Goal: Information Seeking & Learning: Find specific page/section

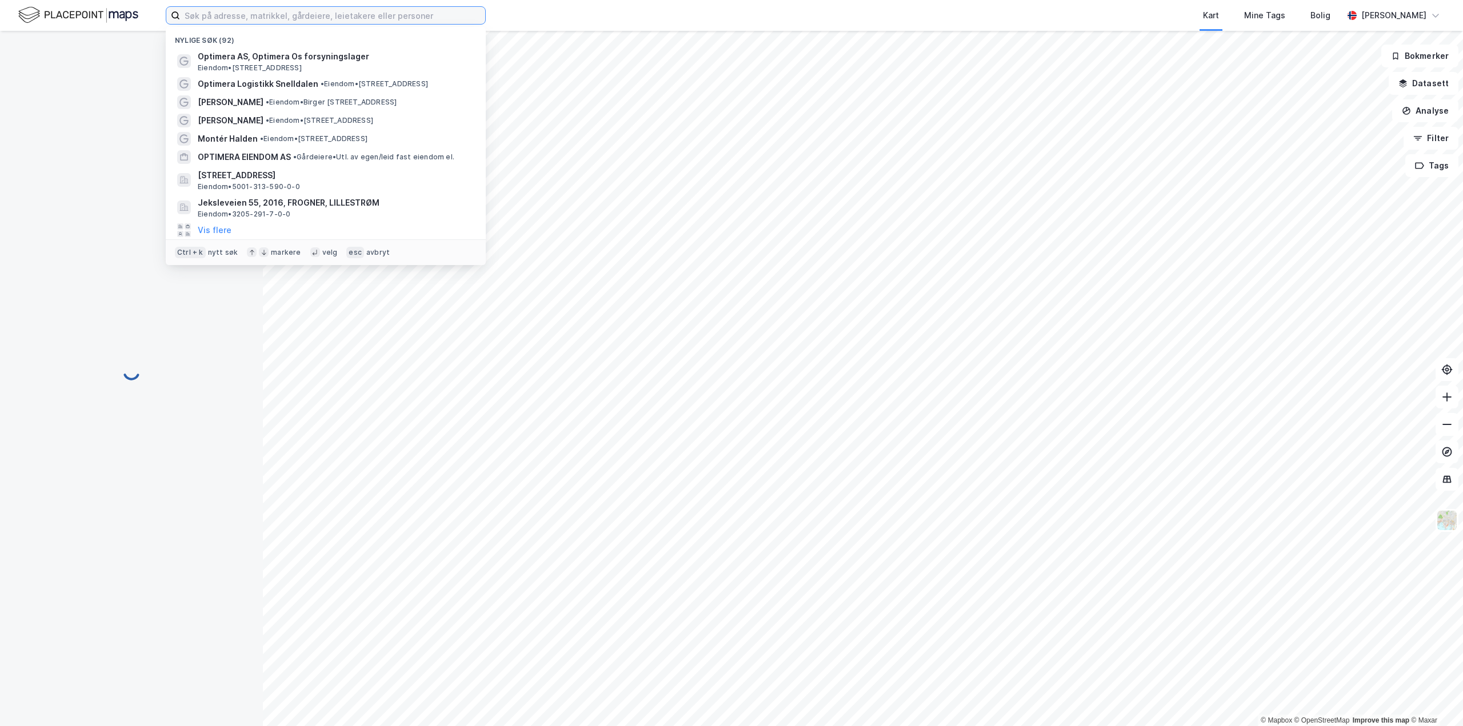
click at [463, 14] on input at bounding box center [332, 15] width 305 height 17
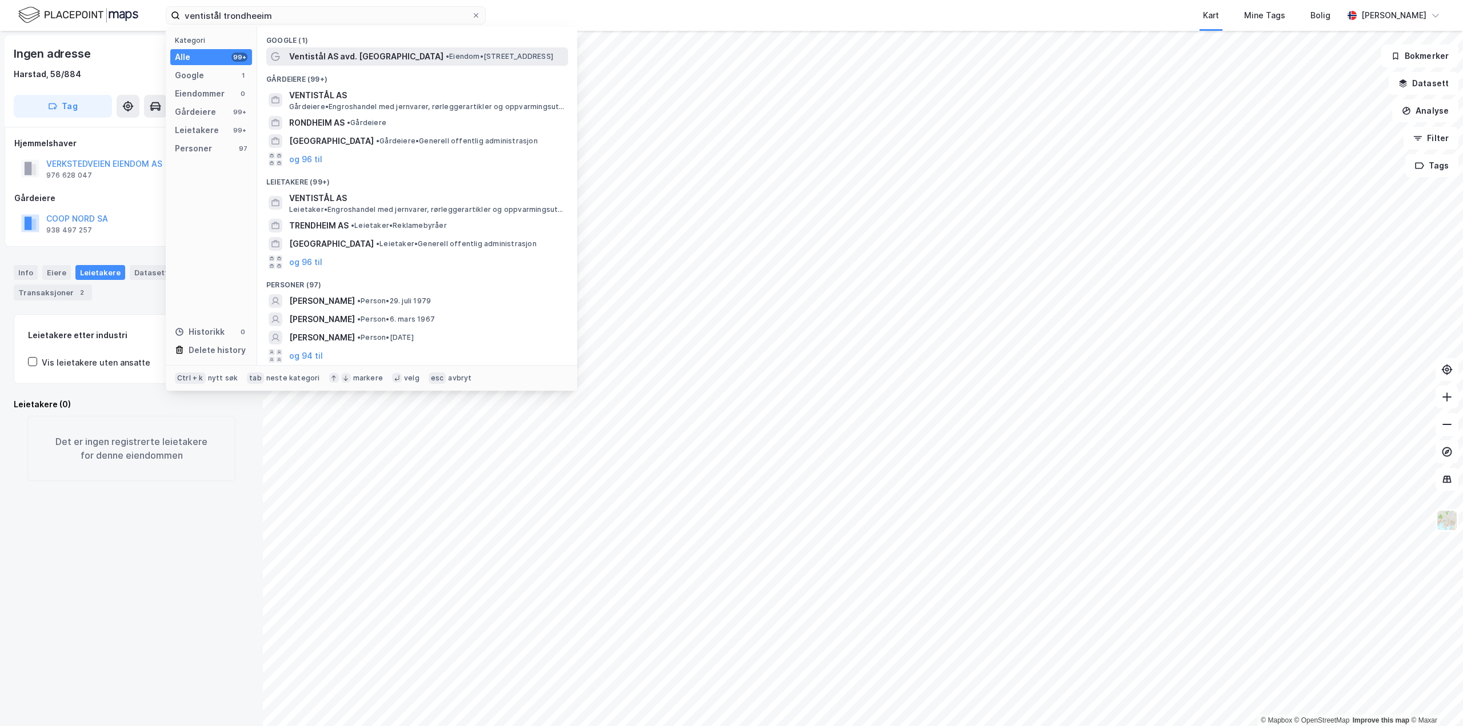
click at [335, 55] on span "Ventistål AS avd. [GEOGRAPHIC_DATA]" at bounding box center [366, 57] width 154 height 14
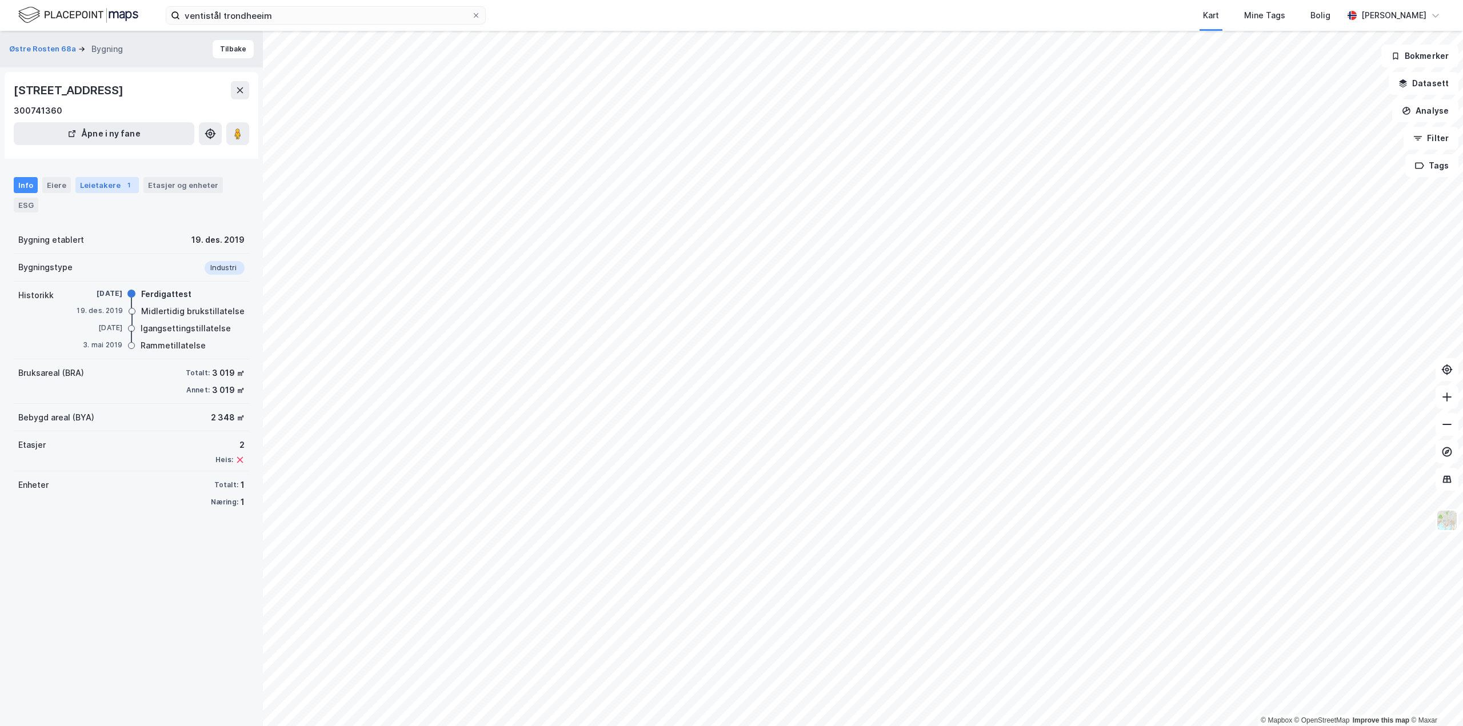
click at [111, 184] on div "Leietakere 1" at bounding box center [106, 185] width 63 height 16
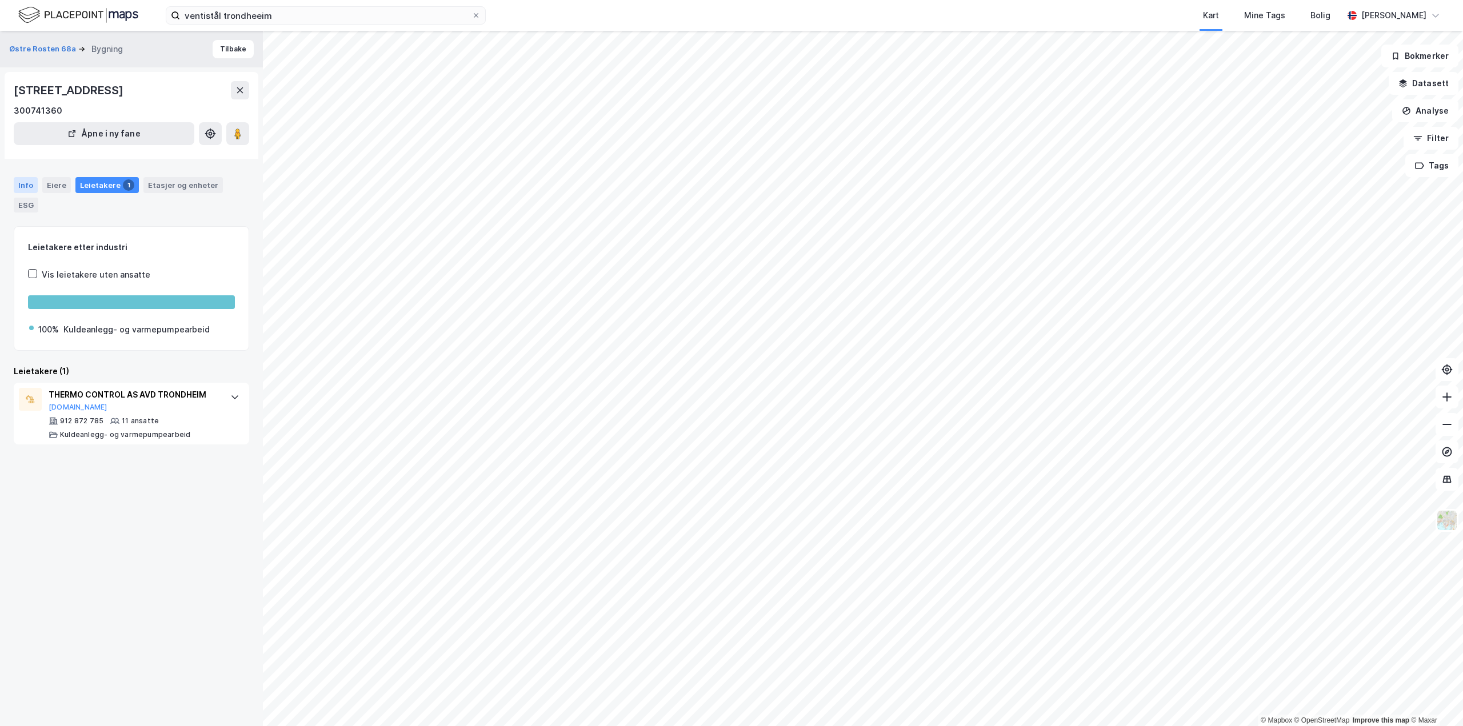
click at [28, 186] on div "Info" at bounding box center [26, 185] width 24 height 16
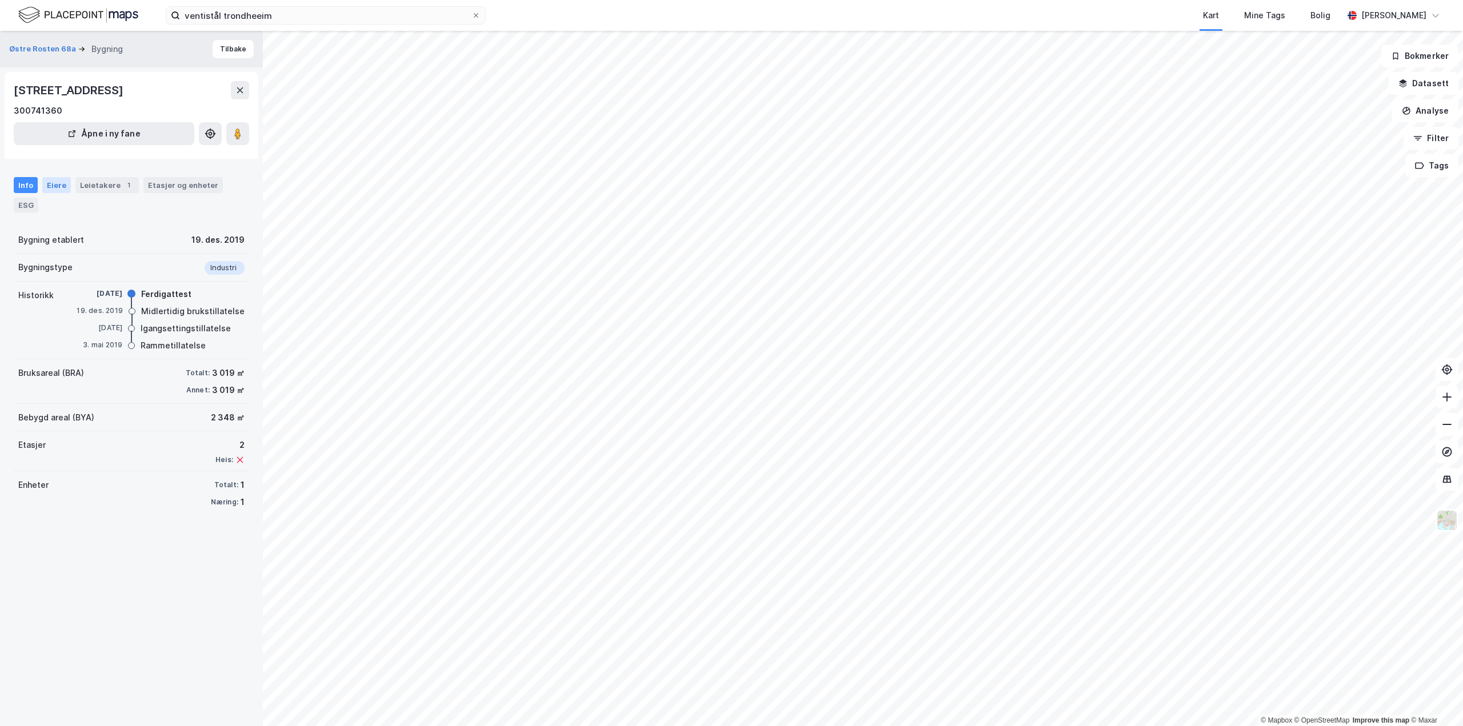
click at [54, 185] on div "Eiere" at bounding box center [56, 185] width 29 height 16
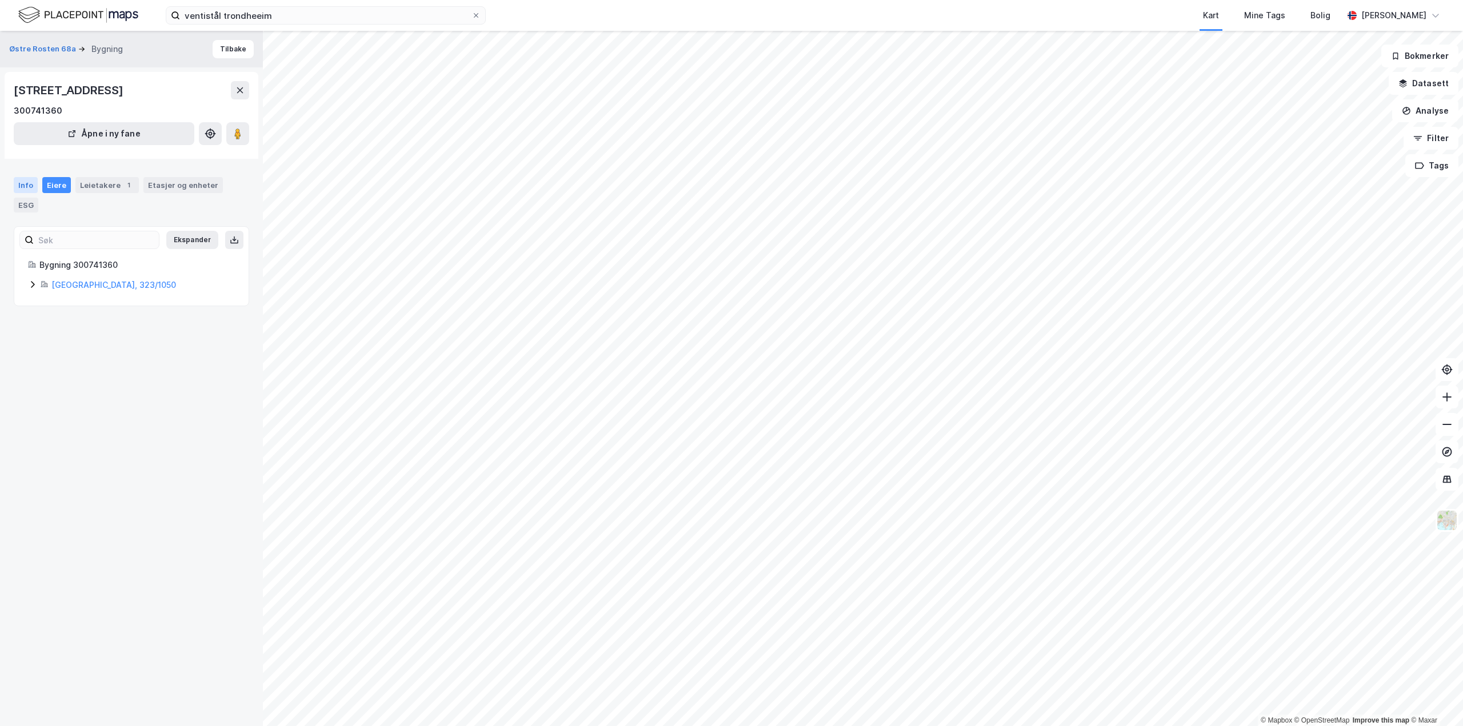
click at [26, 185] on div "Info" at bounding box center [26, 185] width 24 height 16
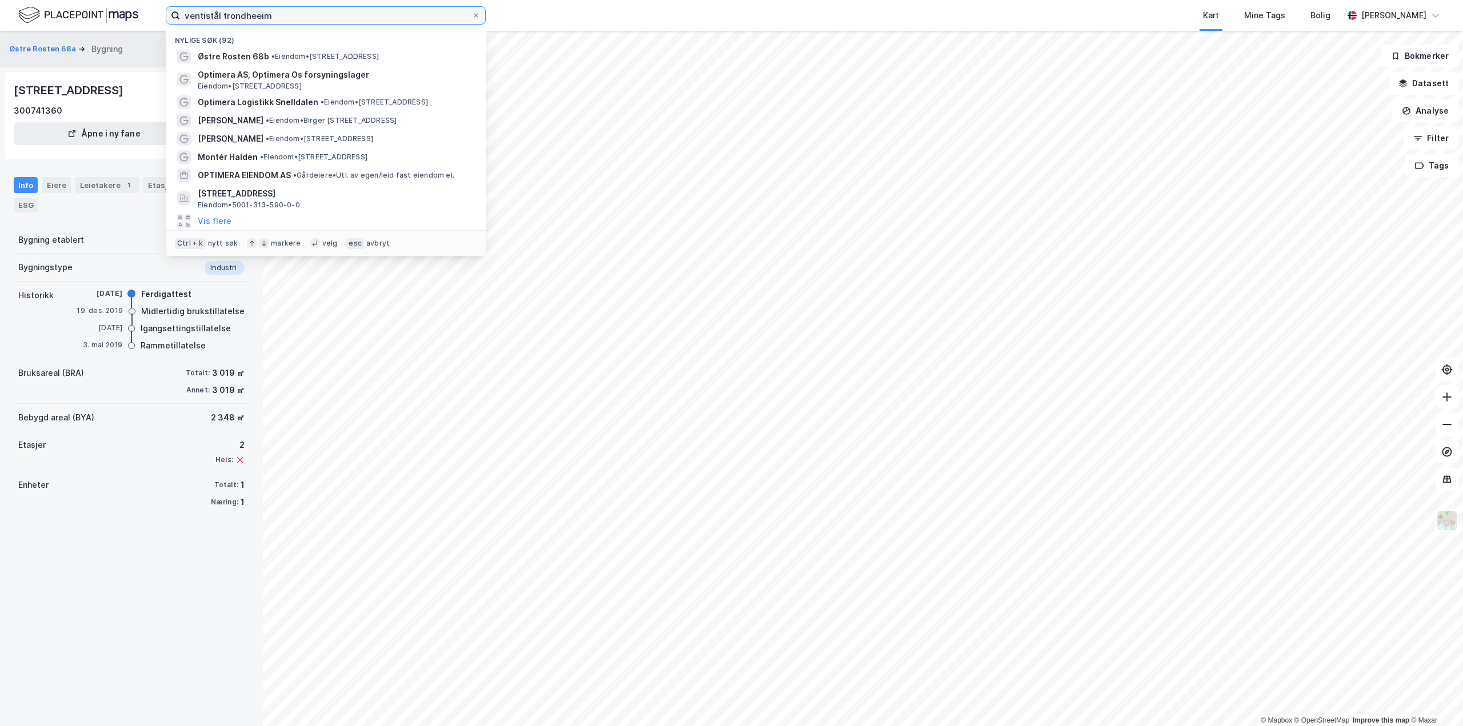
drag, startPoint x: 282, startPoint y: 18, endPoint x: 139, endPoint y: 10, distance: 143.1
click at [139, 15] on div "ventistål trondheeim Nylige søk (92) Østre Rosten 68b • Eiendom • [STREET_ADDRE…" at bounding box center [731, 15] width 1463 height 31
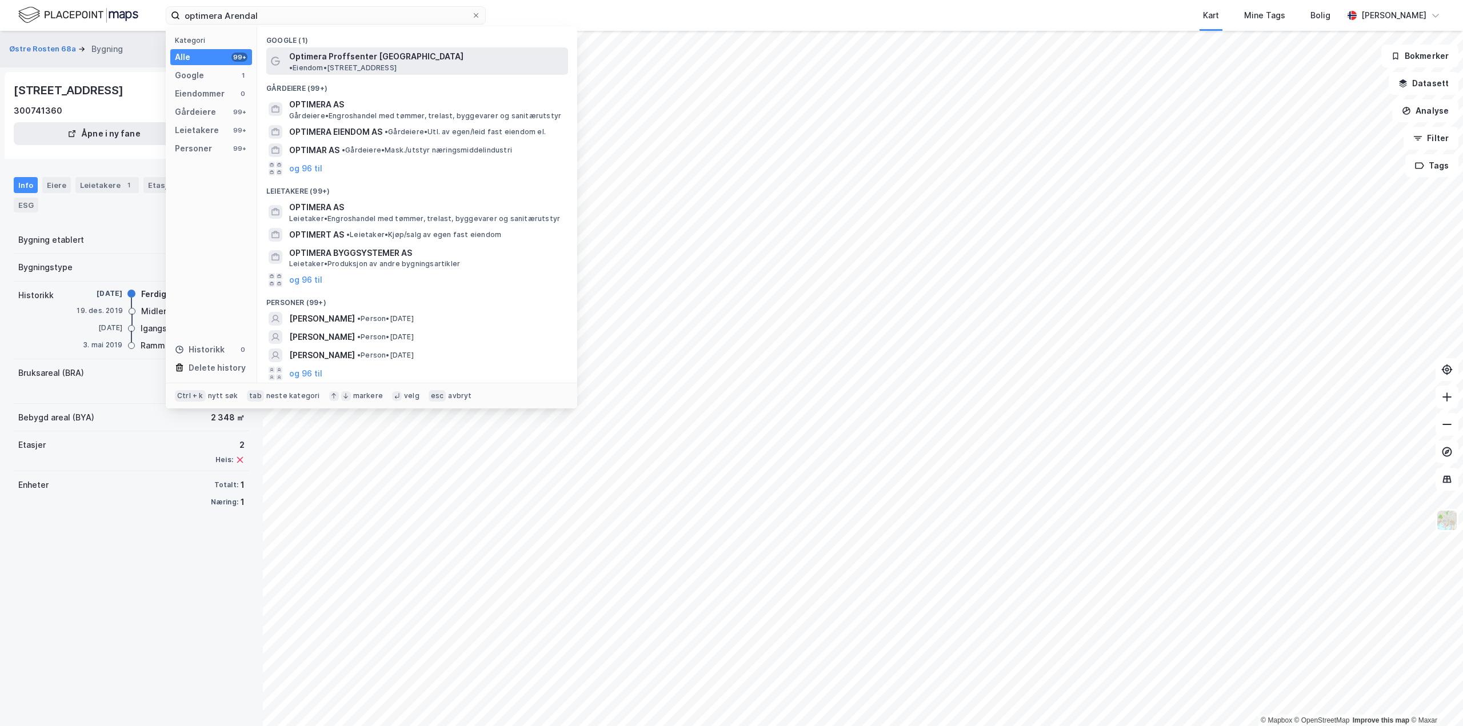
click at [366, 57] on span "Optimera Proffsenter [GEOGRAPHIC_DATA]" at bounding box center [376, 57] width 174 height 14
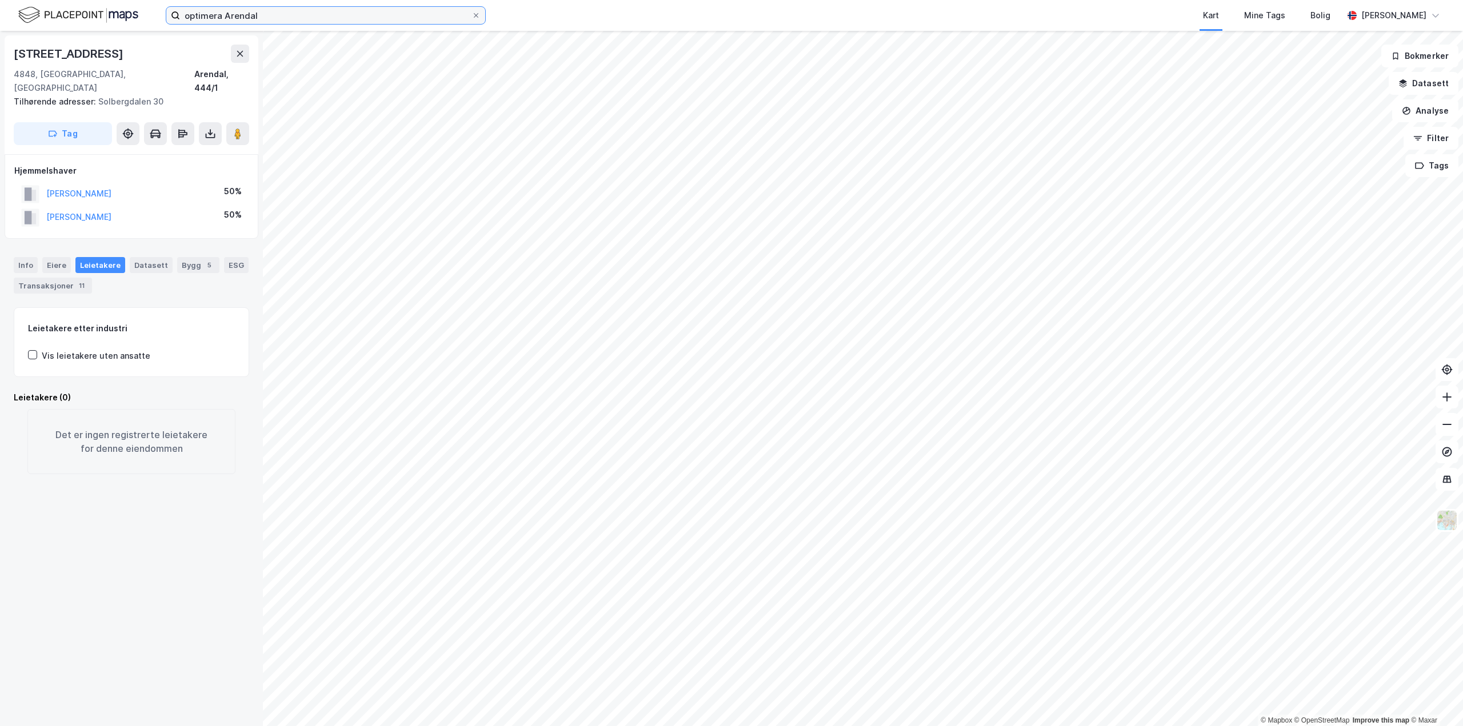
click at [291, 14] on input "optimera Arendal" at bounding box center [325, 15] width 291 height 17
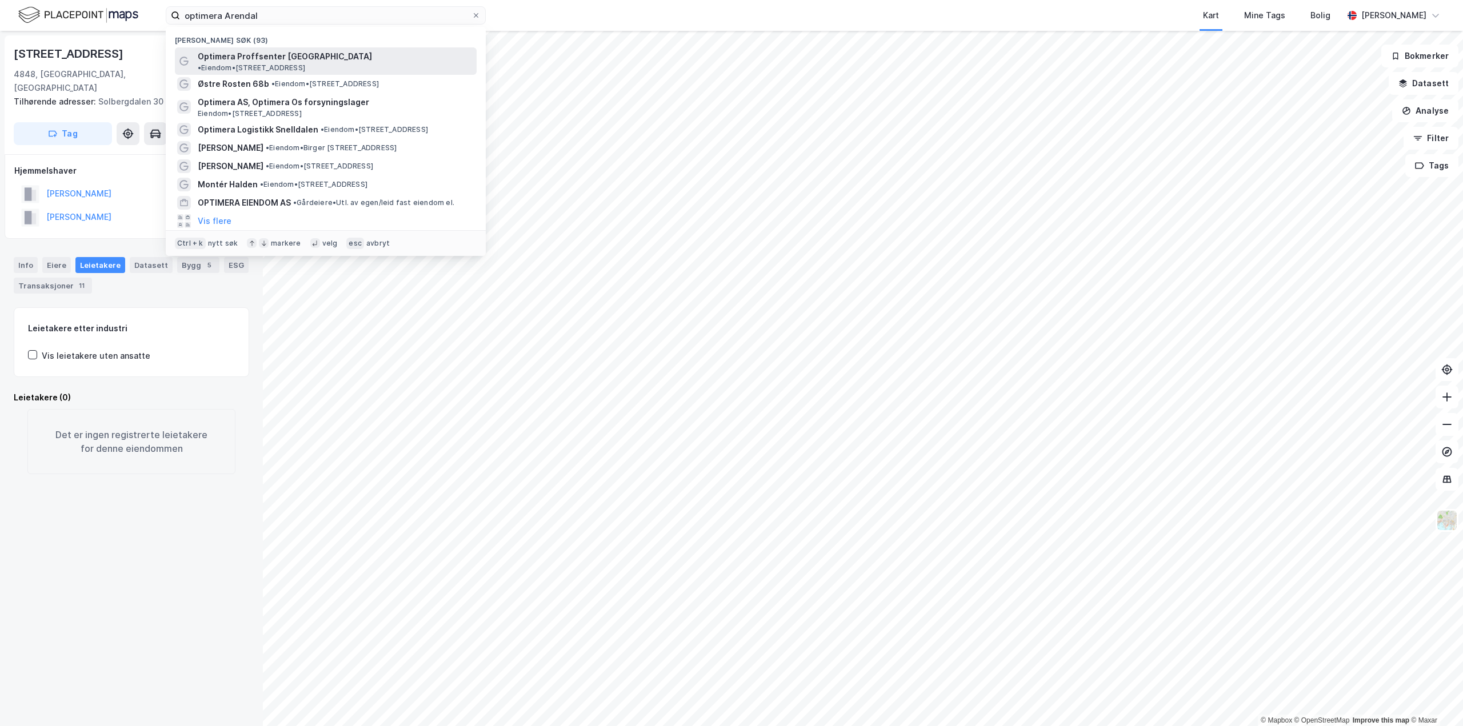
click at [294, 53] on span "Optimera Proffsenter [GEOGRAPHIC_DATA]" at bounding box center [285, 57] width 174 height 14
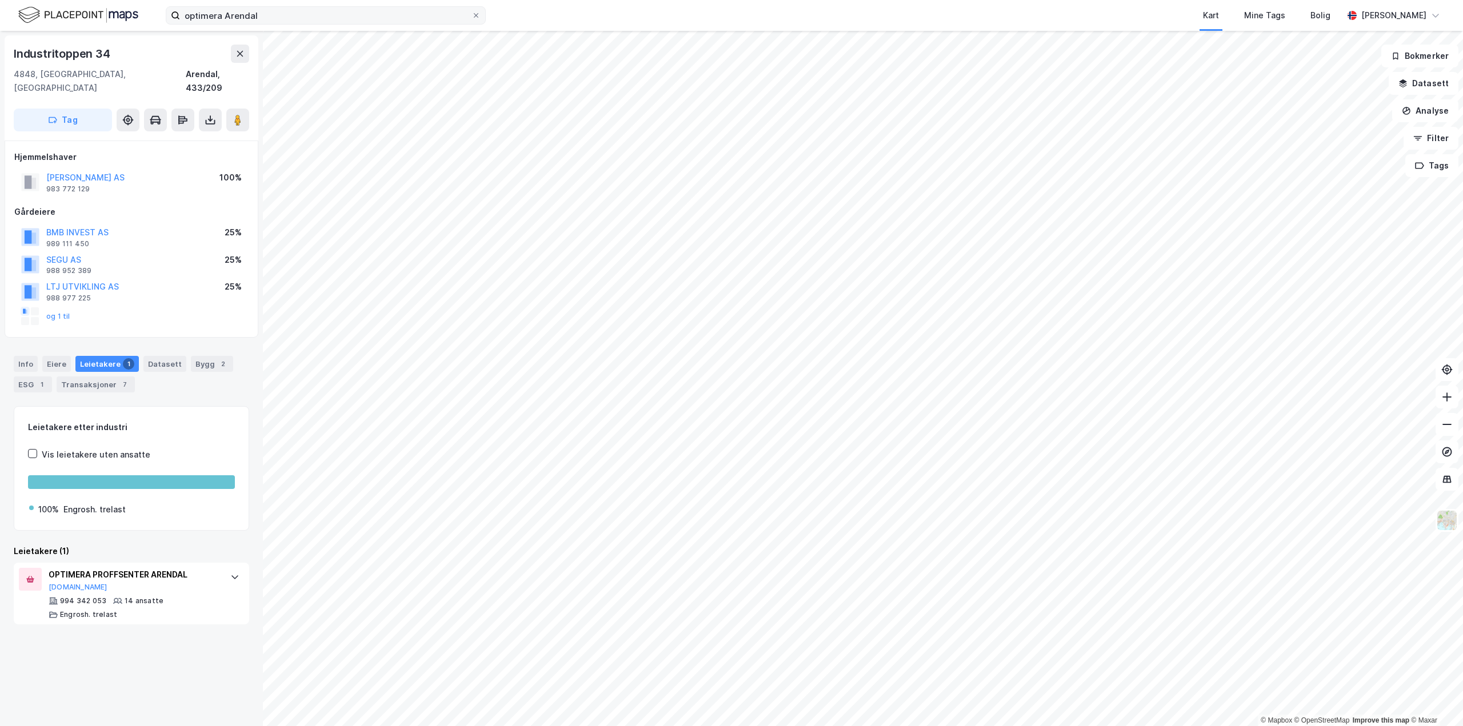
click at [370, 7] on div "optimera Arendal Kart Mine Tags Bolig [PERSON_NAME] © Mapbox © OpenStreetMap Im…" at bounding box center [731, 363] width 1463 height 726
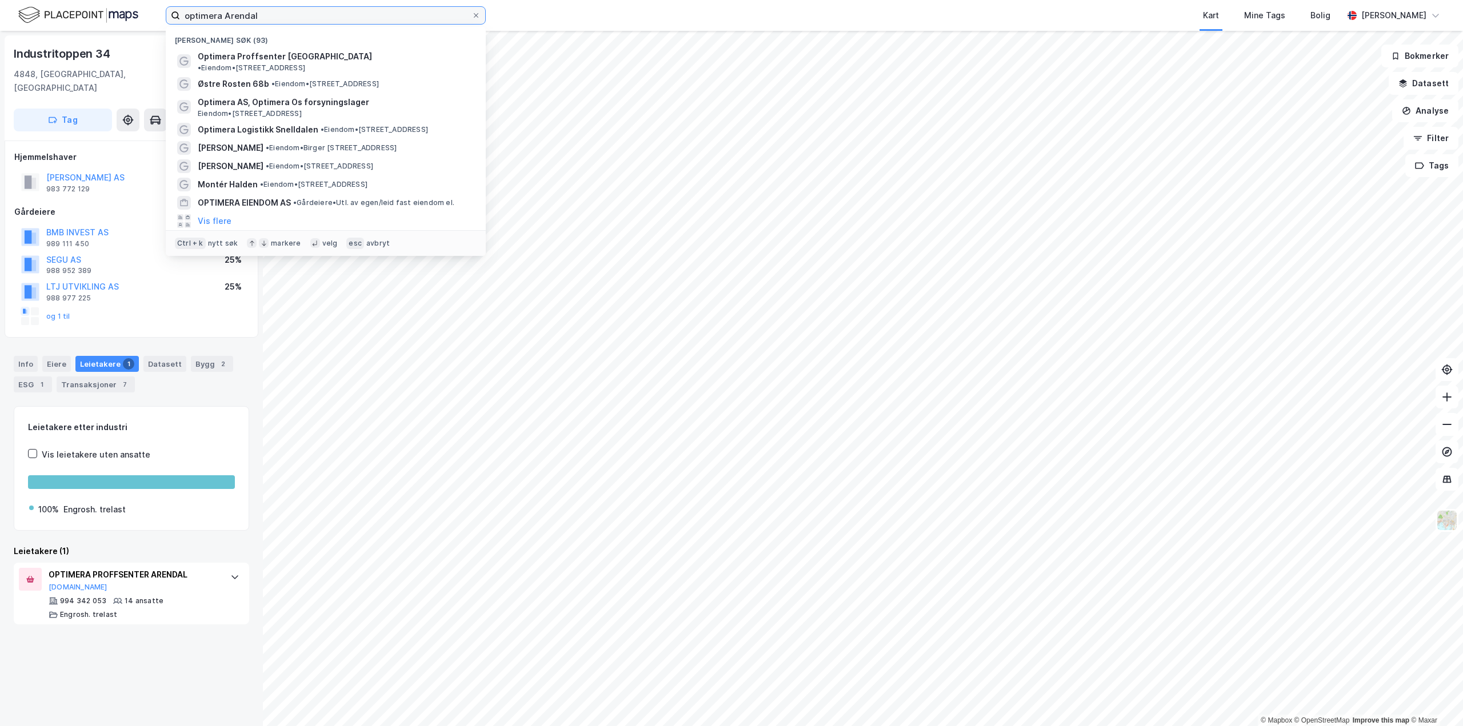
drag, startPoint x: 316, startPoint y: 15, endPoint x: -1097, endPoint y: 159, distance: 1420.6
click at [0, 159] on html "optimera [PERSON_NAME] søk (93) Optimera Proffsenter [GEOGRAPHIC_DATA] • Eiendo…" at bounding box center [731, 363] width 1463 height 726
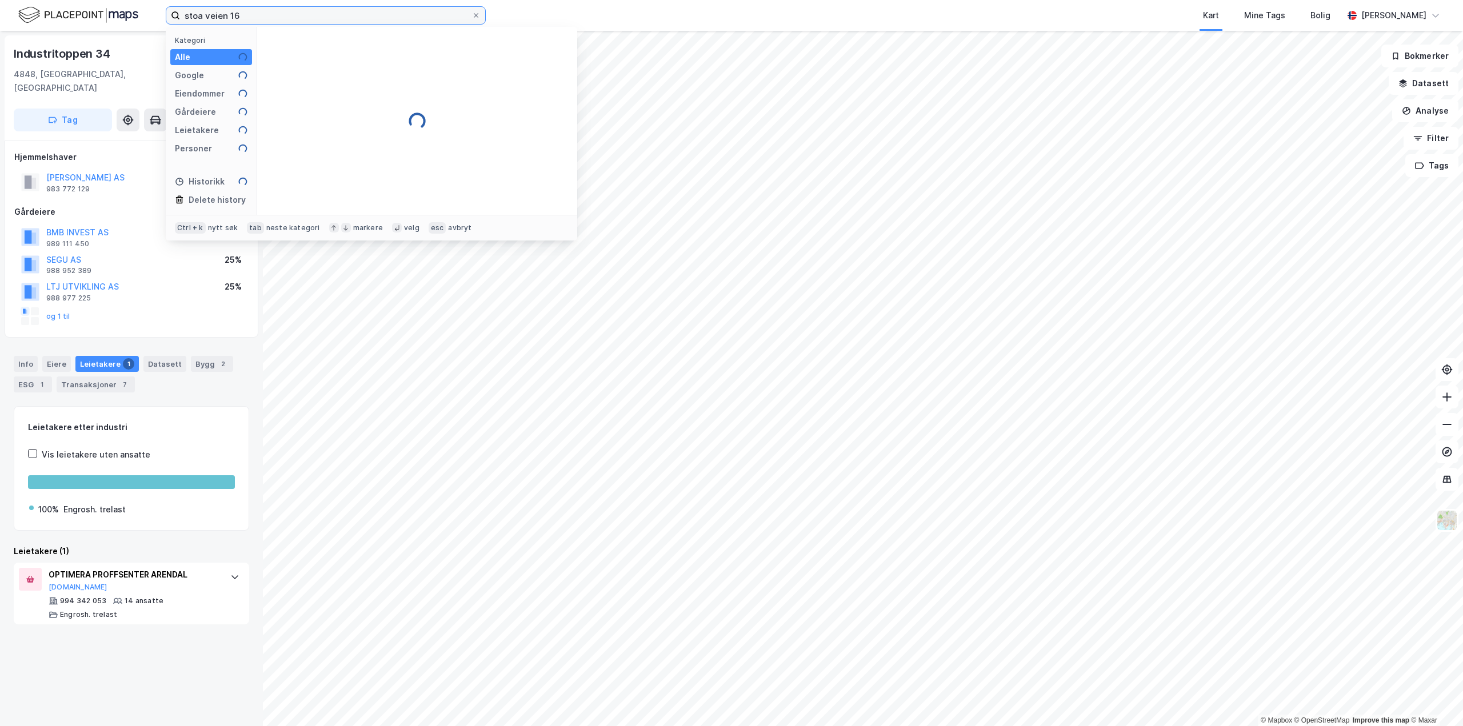
type input "stoa veien 16"
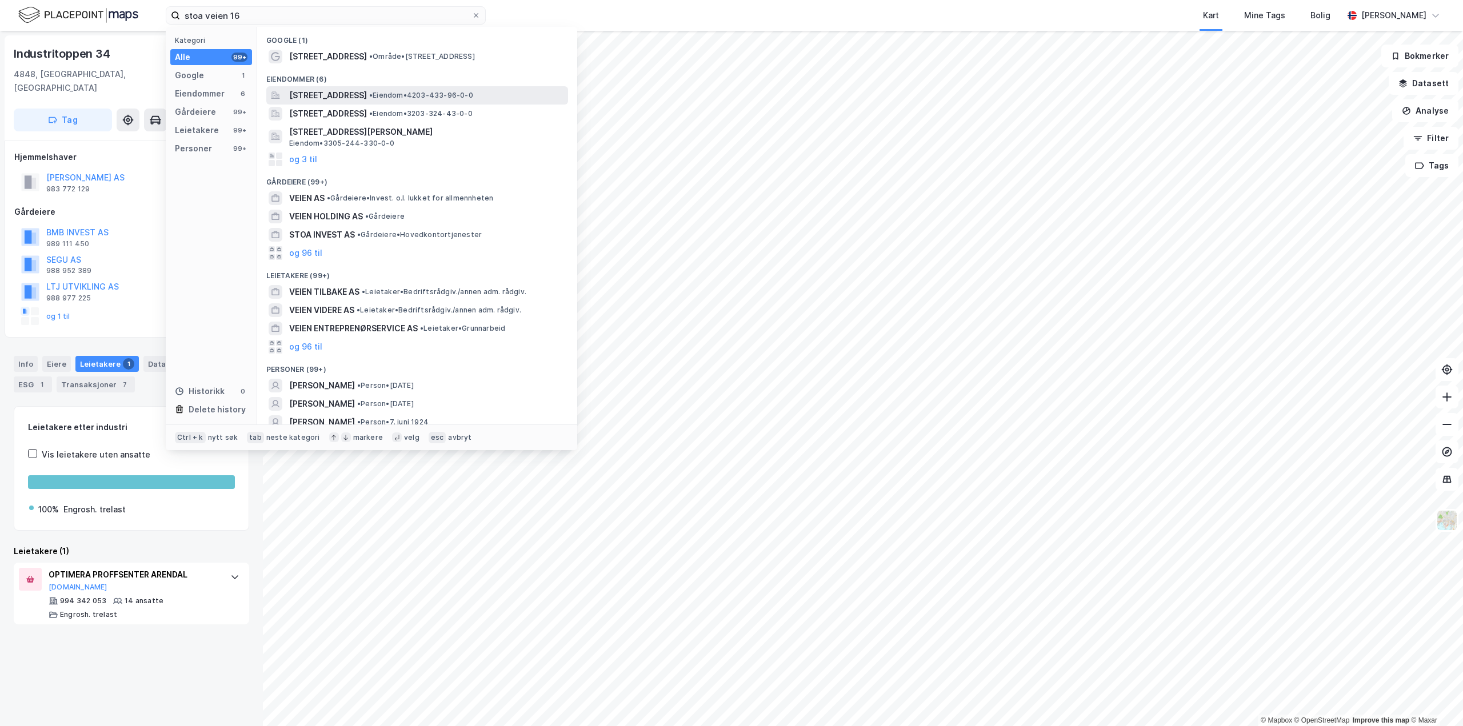
click at [366, 96] on span "[STREET_ADDRESS]" at bounding box center [328, 96] width 78 height 14
